Goal: Transaction & Acquisition: Purchase product/service

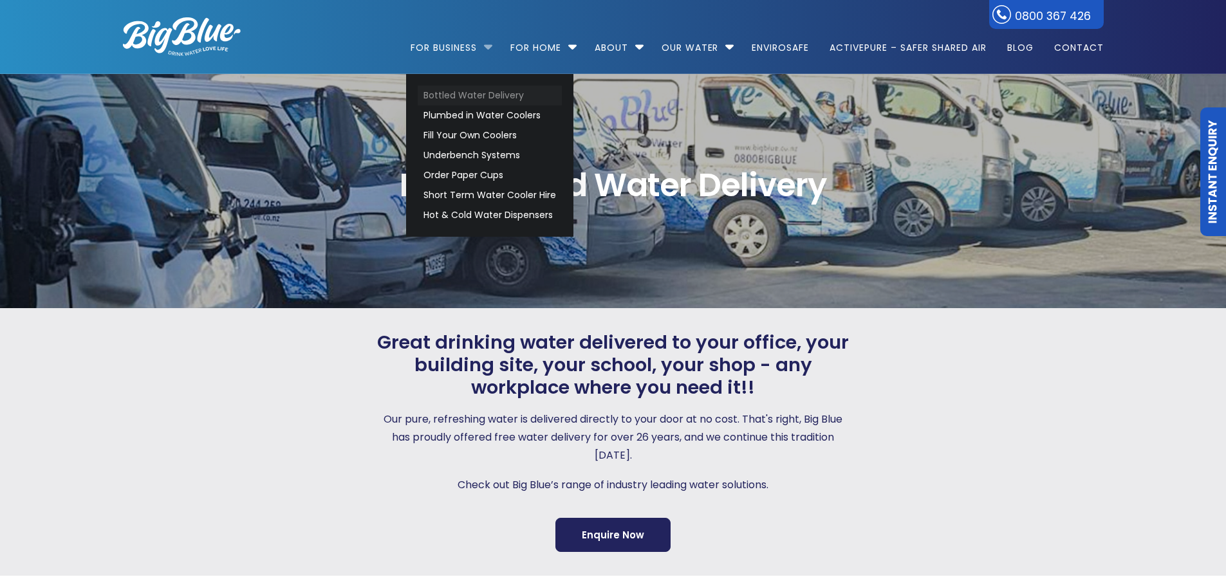
click at [467, 91] on link "Bottled Water Delivery" at bounding box center [490, 96] width 144 height 20
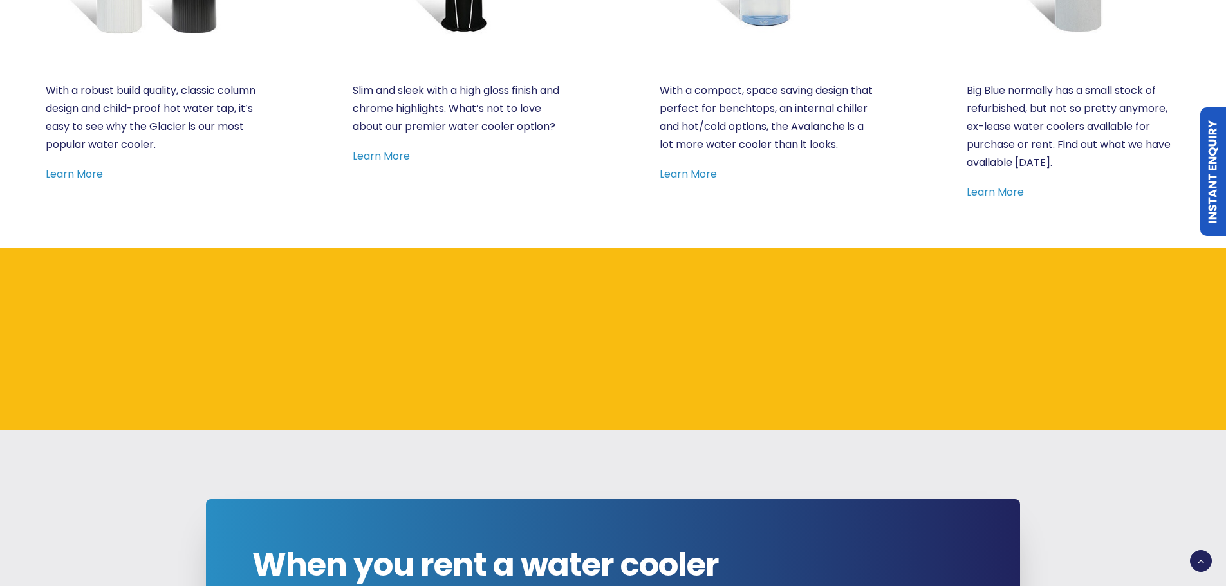
scroll to position [965, 0]
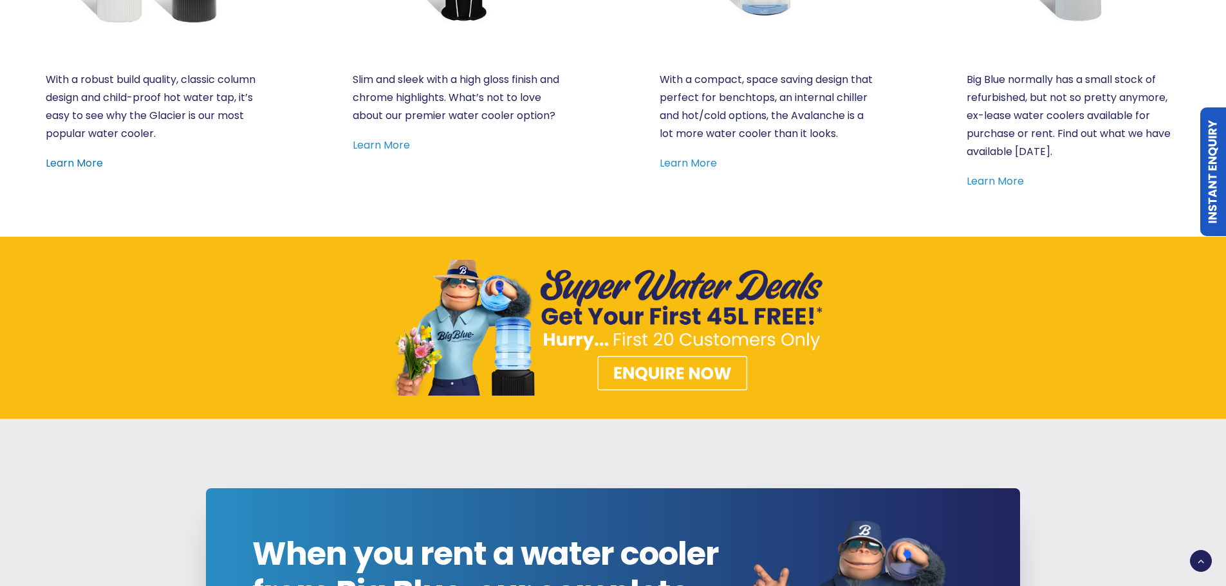
click at [66, 161] on link "Learn More" at bounding box center [74, 163] width 57 height 15
